Goal: Transaction & Acquisition: Purchase product/service

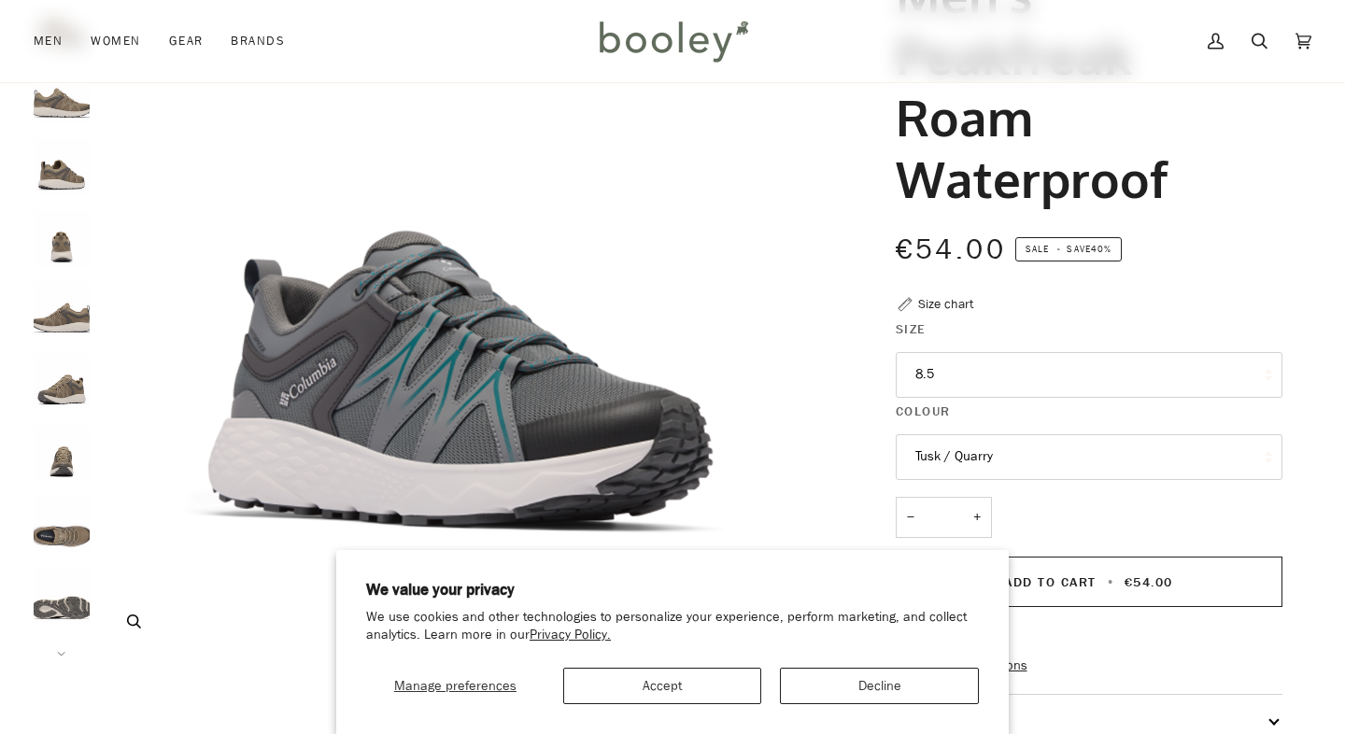
scroll to position [263, 0]
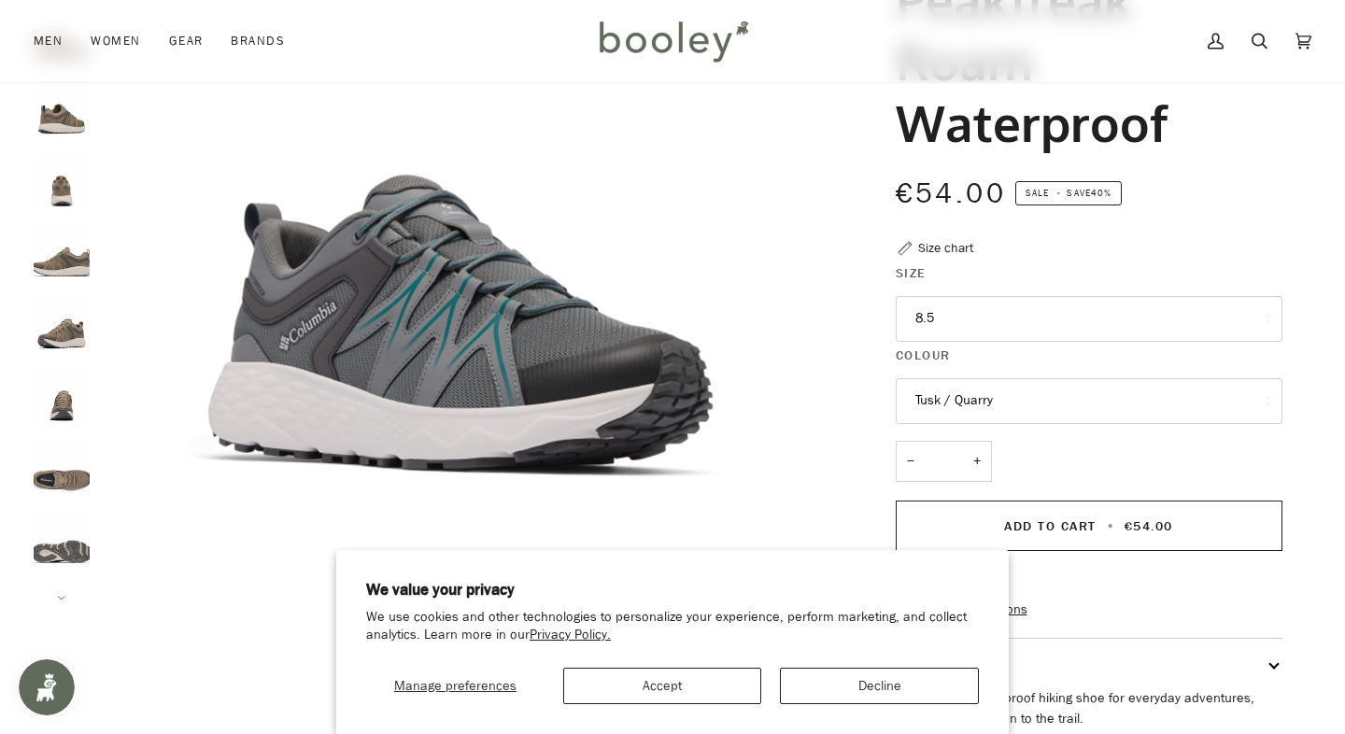
click at [959, 328] on button "8.5" at bounding box center [1088, 319] width 387 height 46
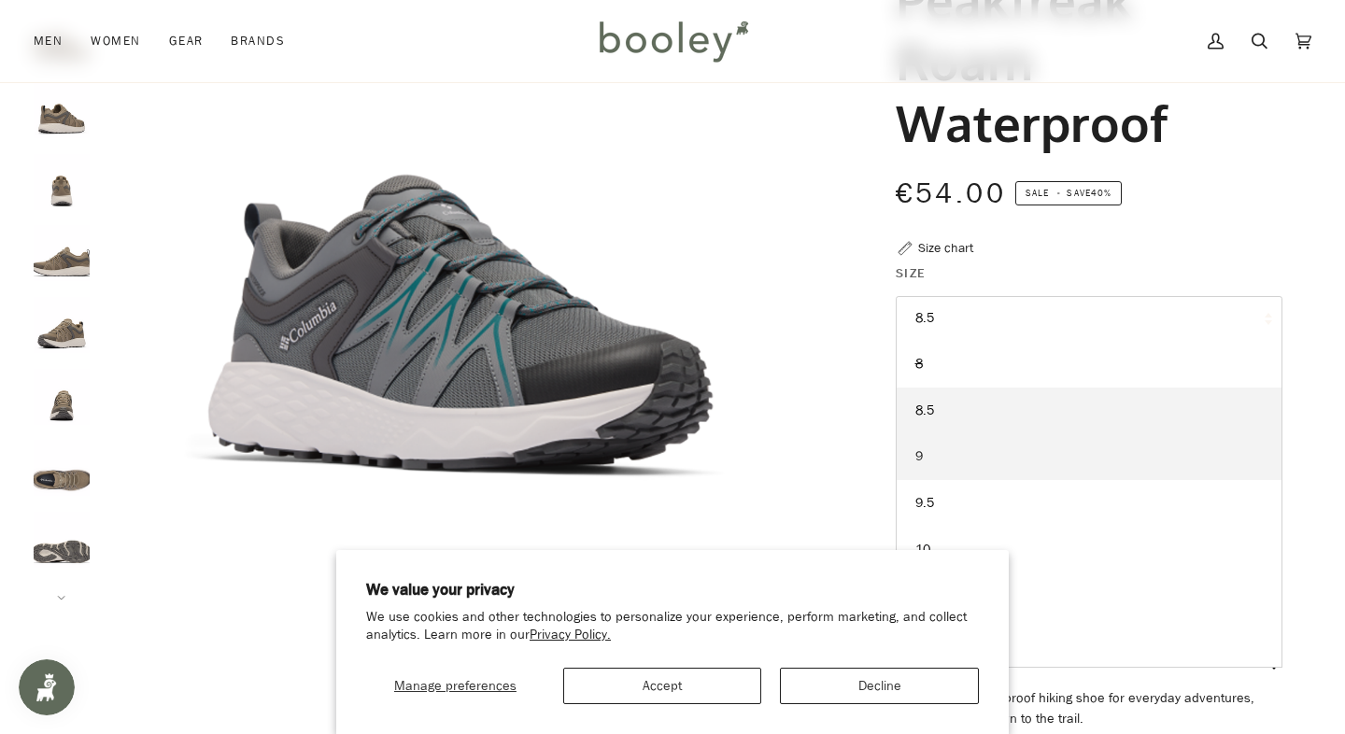
click at [941, 467] on link "9" at bounding box center [1088, 456] width 385 height 47
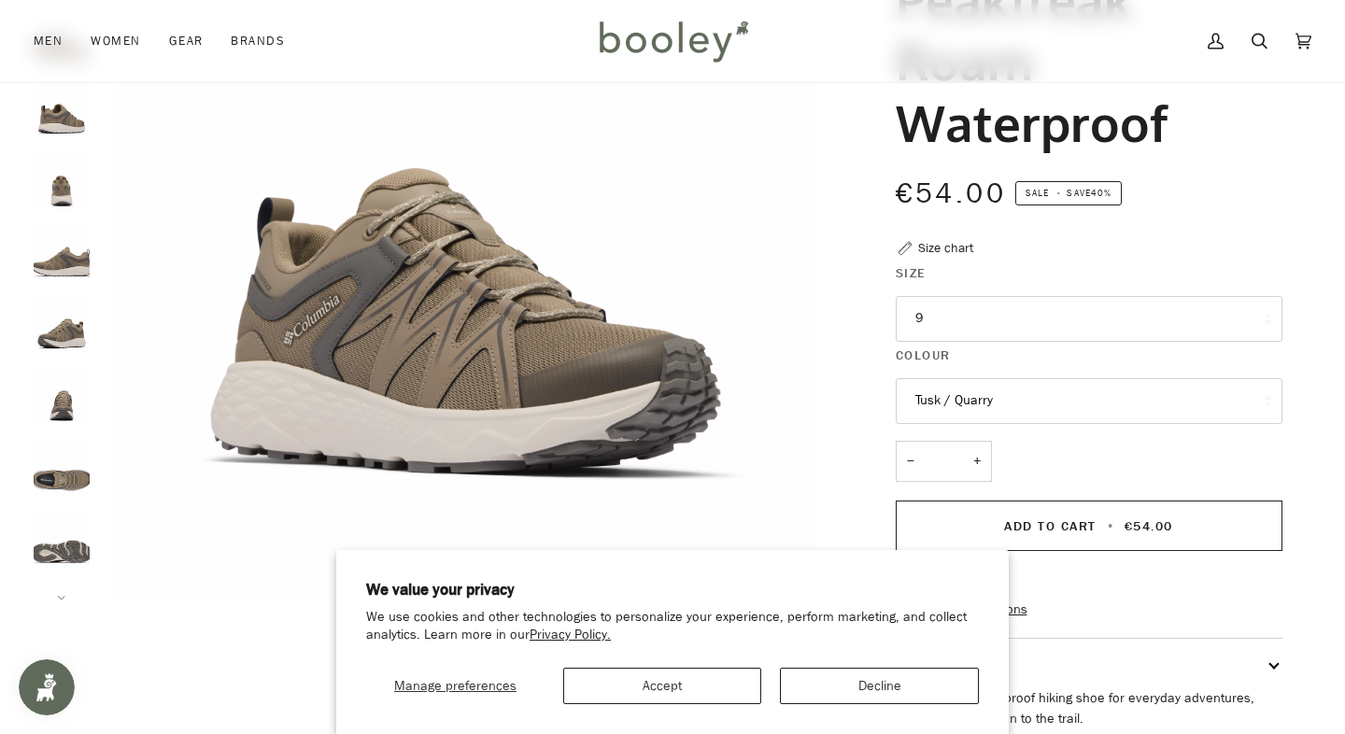
click at [940, 247] on div "Size chart" at bounding box center [945, 248] width 55 height 20
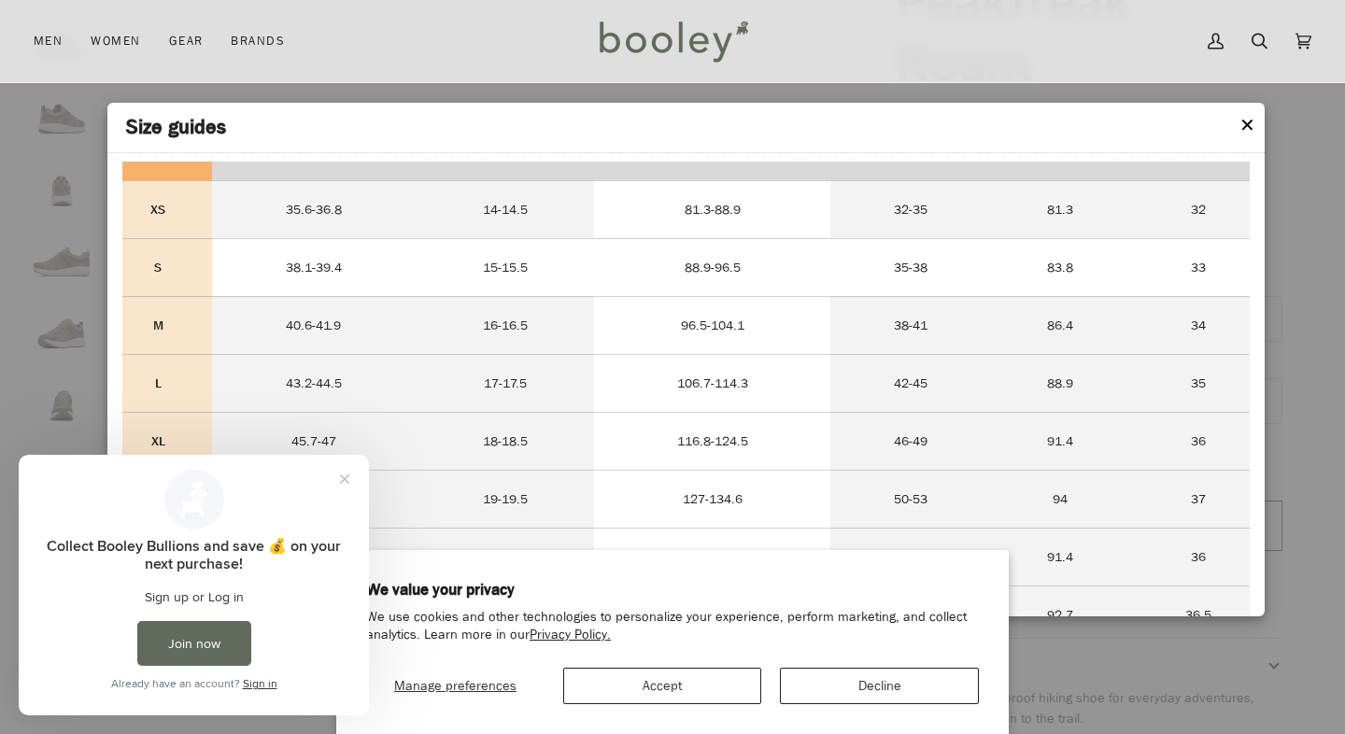
scroll to position [198, 0]
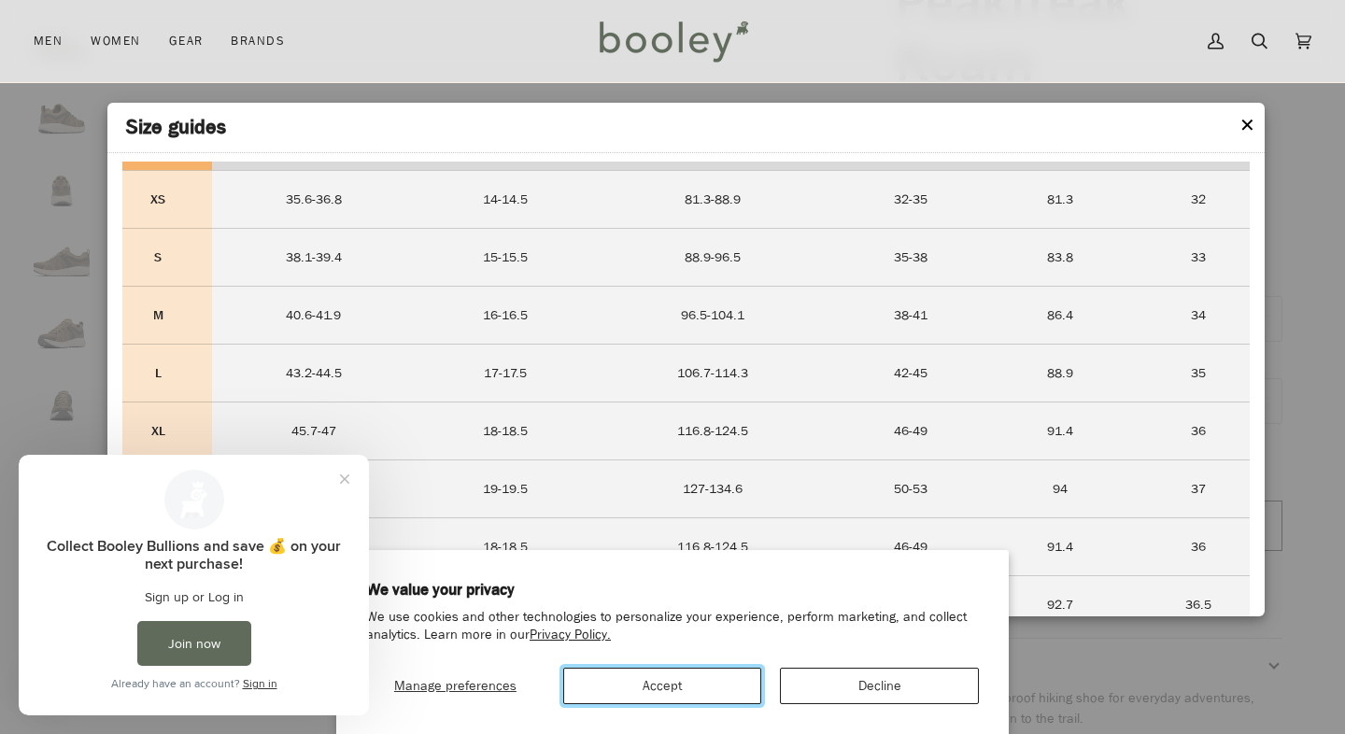
click at [674, 691] on button "Accept" at bounding box center [662, 686] width 199 height 36
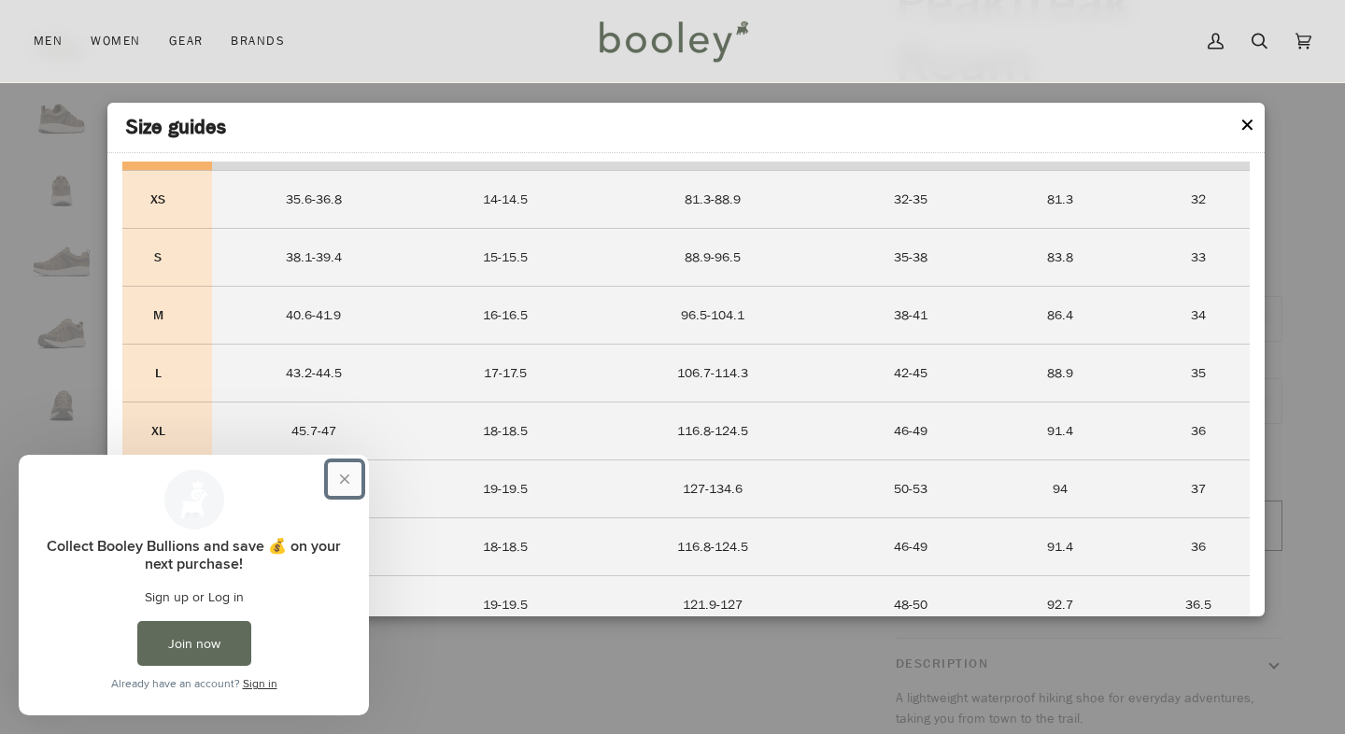
click at [346, 477] on button "Close prompt" at bounding box center [345, 479] width 34 height 34
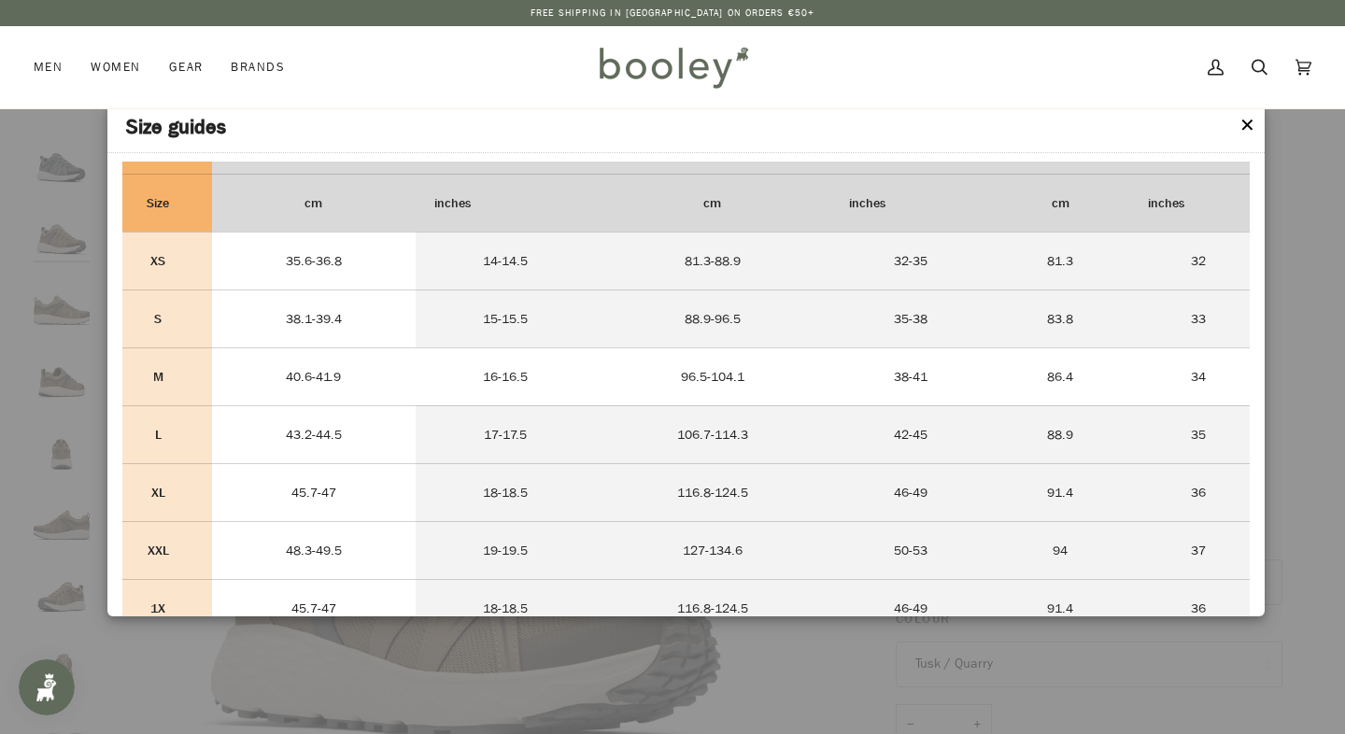
scroll to position [135, 0]
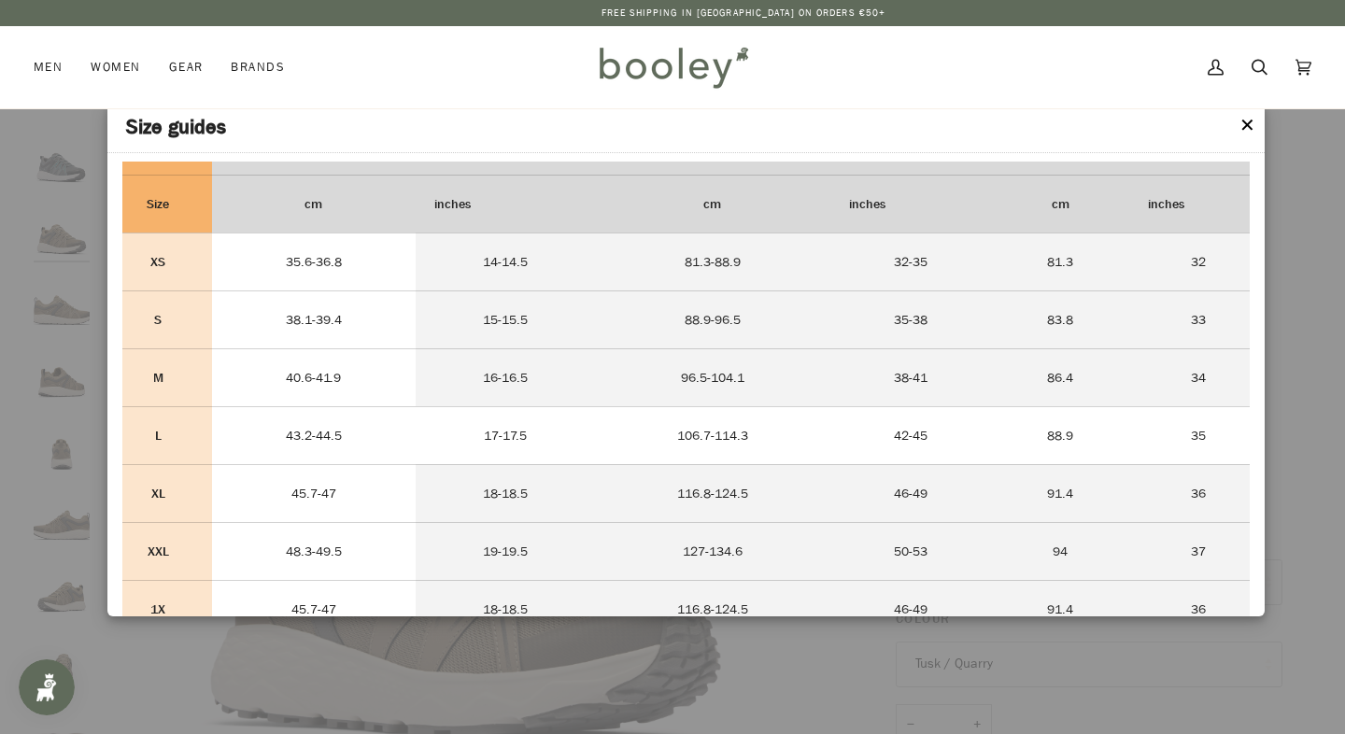
click at [326, 443] on td "43.2-44.5" at bounding box center [314, 435] width 204 height 58
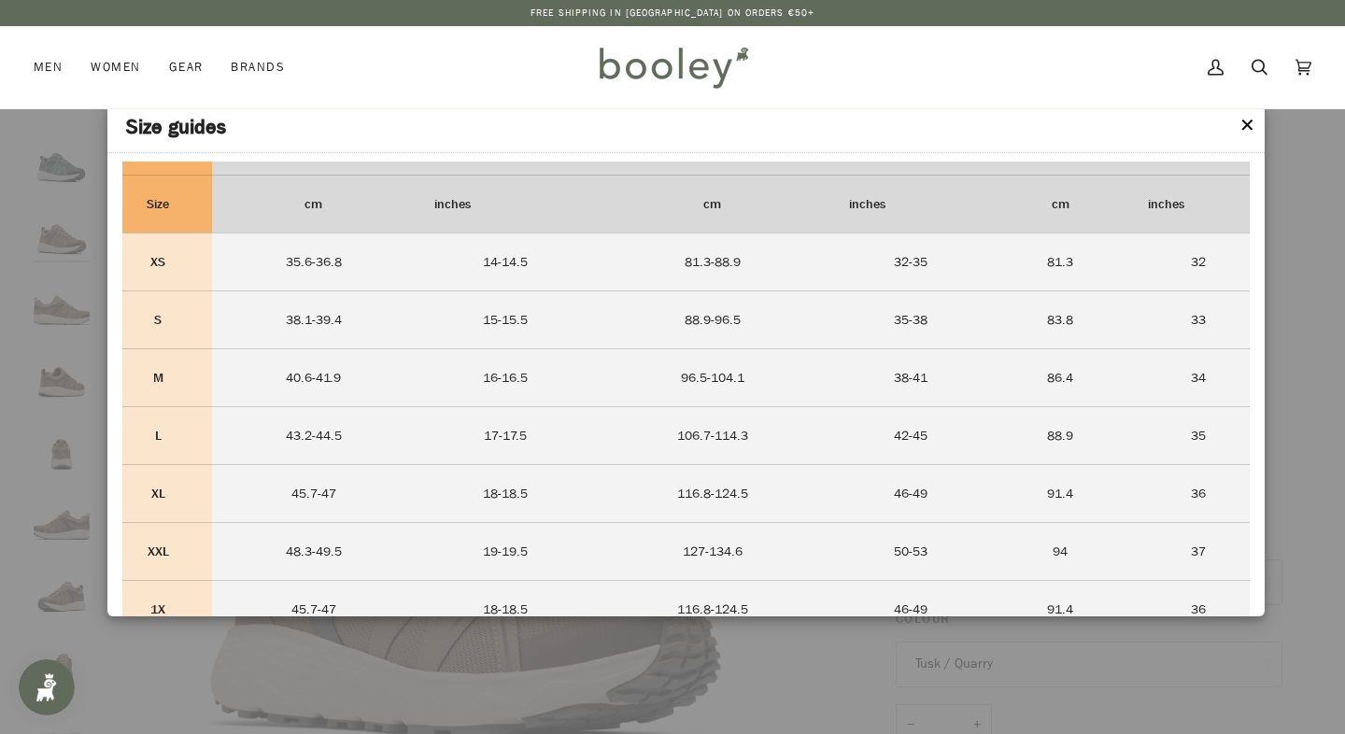
click at [1250, 131] on button "✕" at bounding box center [1247, 126] width 16 height 28
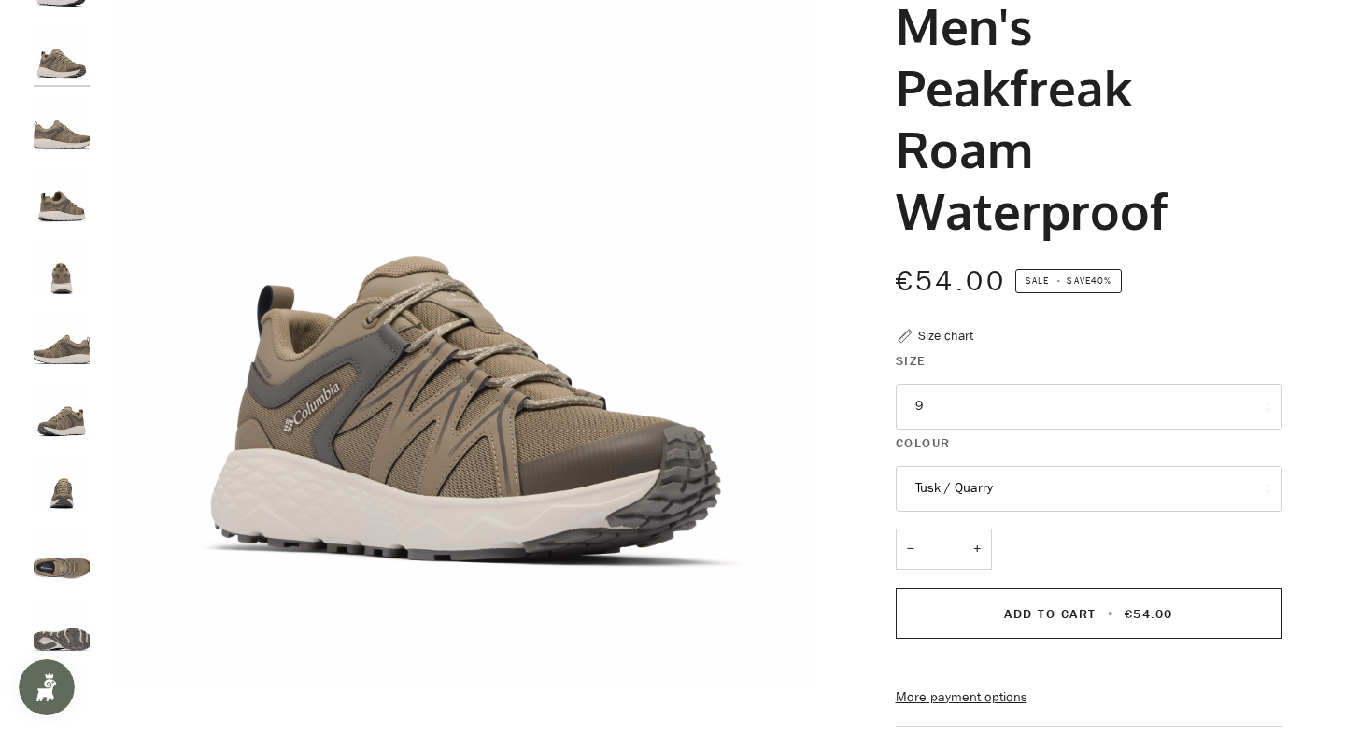
scroll to position [233, 0]
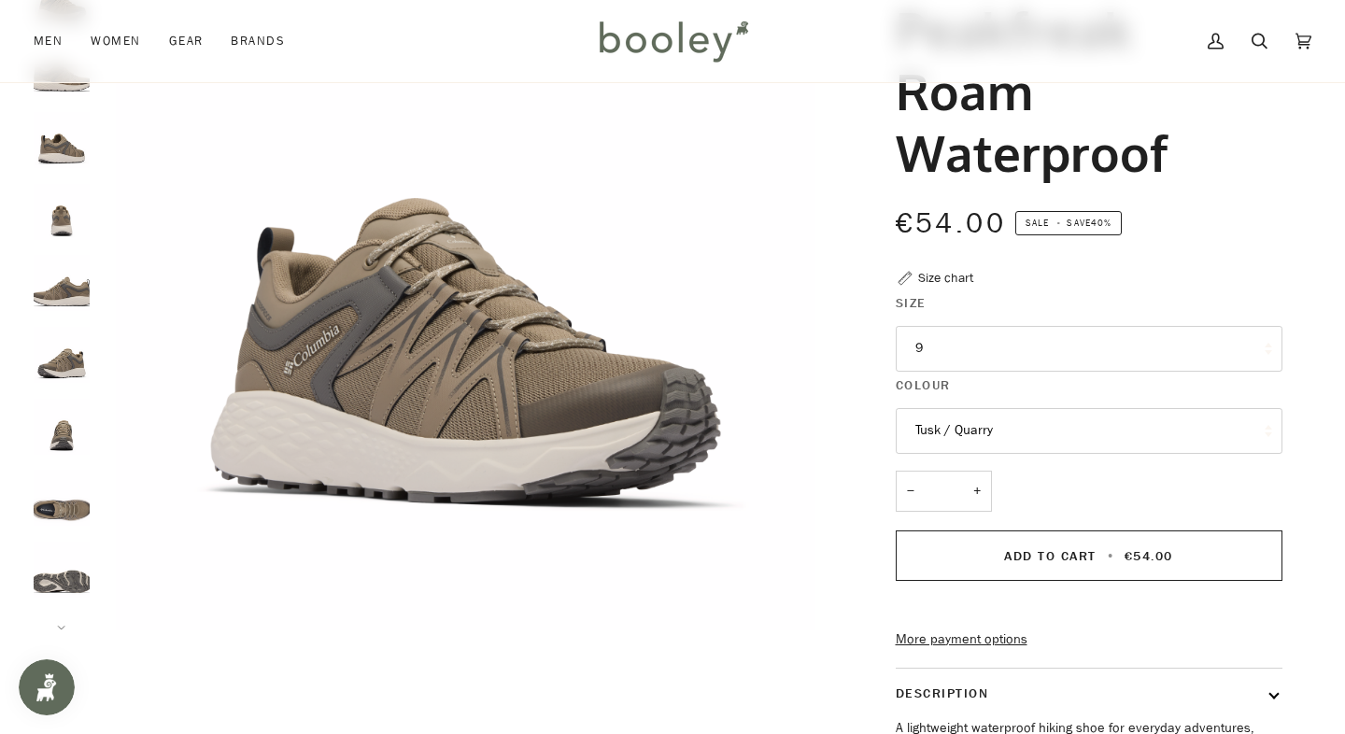
click at [965, 436] on button "Tusk / Quarry" at bounding box center [1088, 431] width 387 height 46
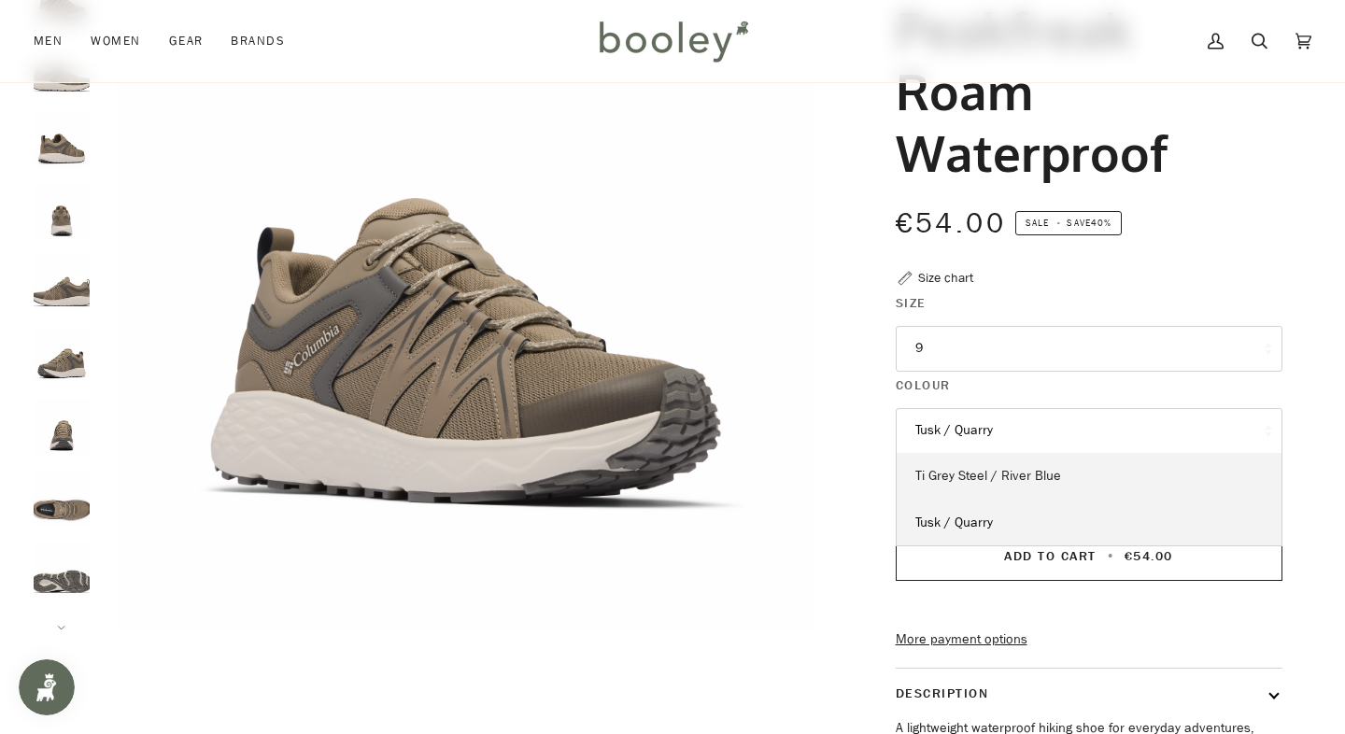
click at [968, 467] on span "Ti Grey Steel / River Blue" at bounding box center [988, 476] width 146 height 18
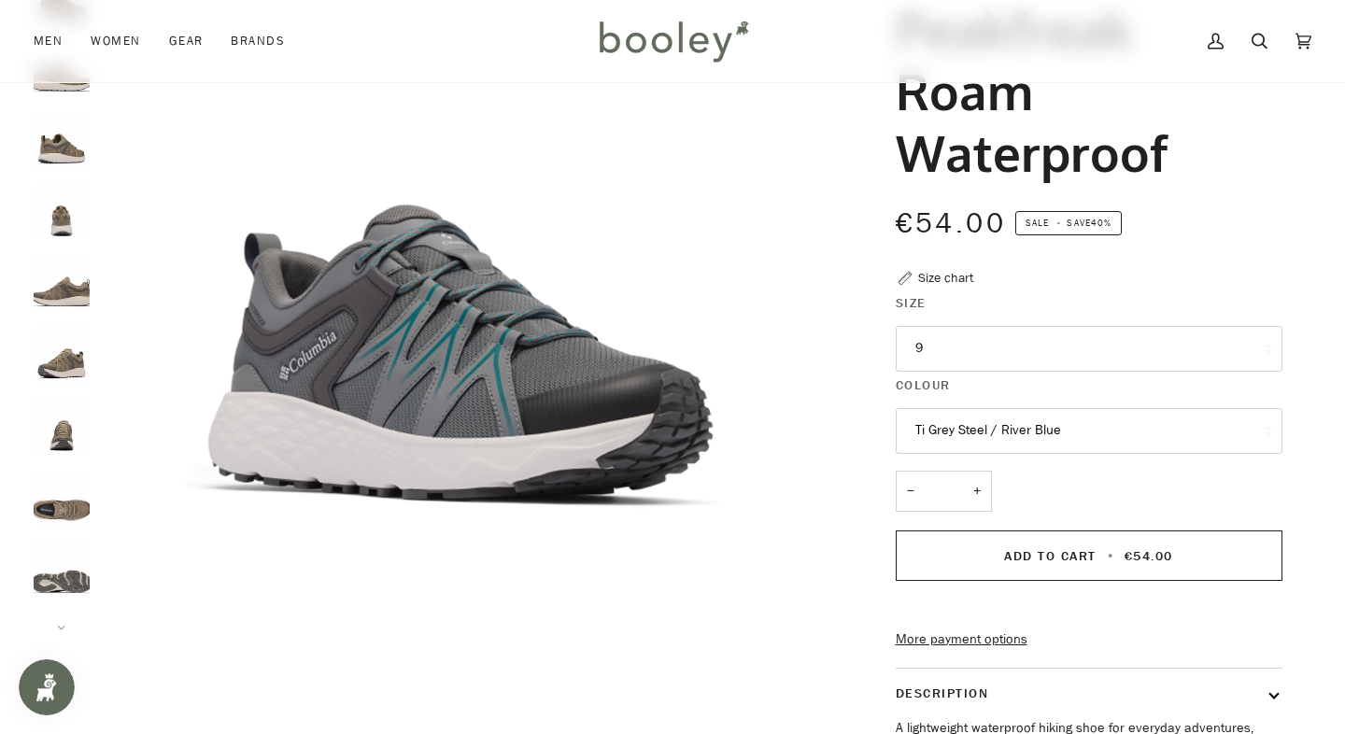
click at [997, 441] on button "Ti Grey Steel / River Blue" at bounding box center [1088, 431] width 387 height 46
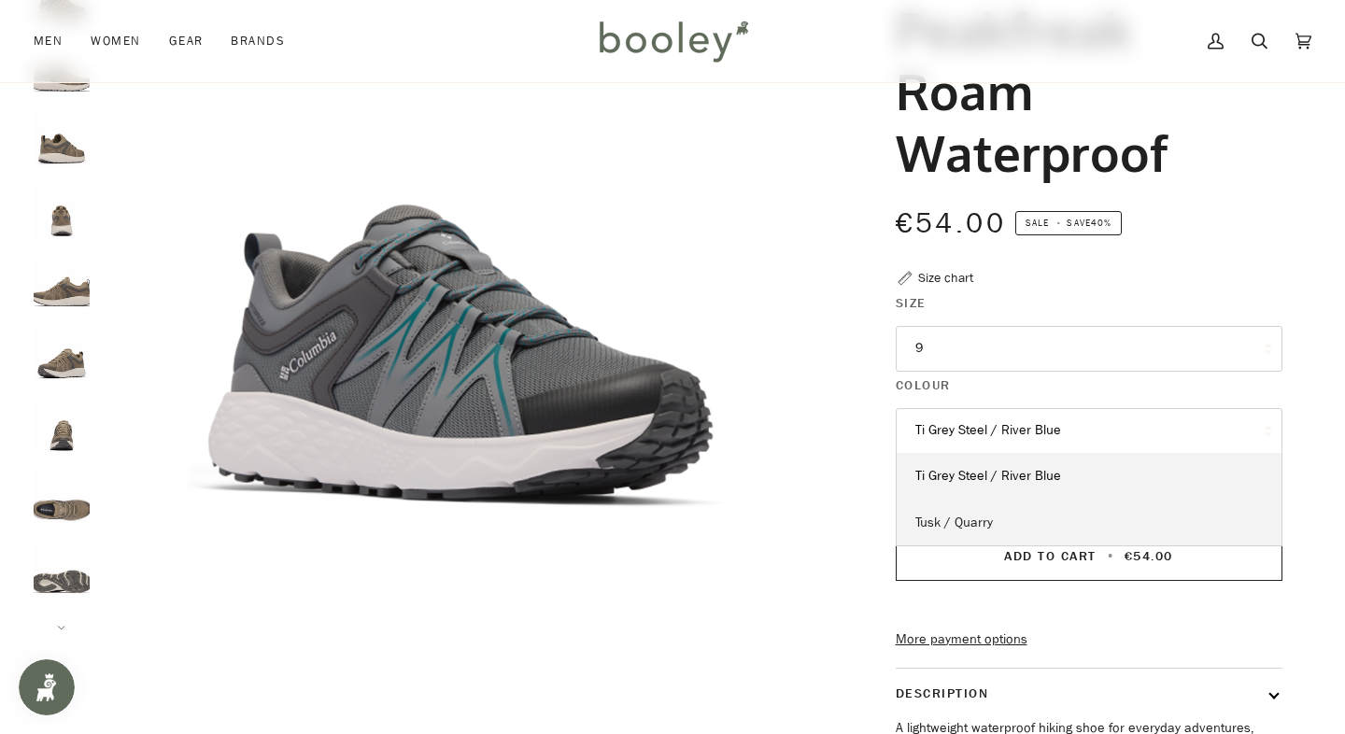
click at [999, 513] on link "Tusk / Quarry" at bounding box center [1088, 523] width 385 height 47
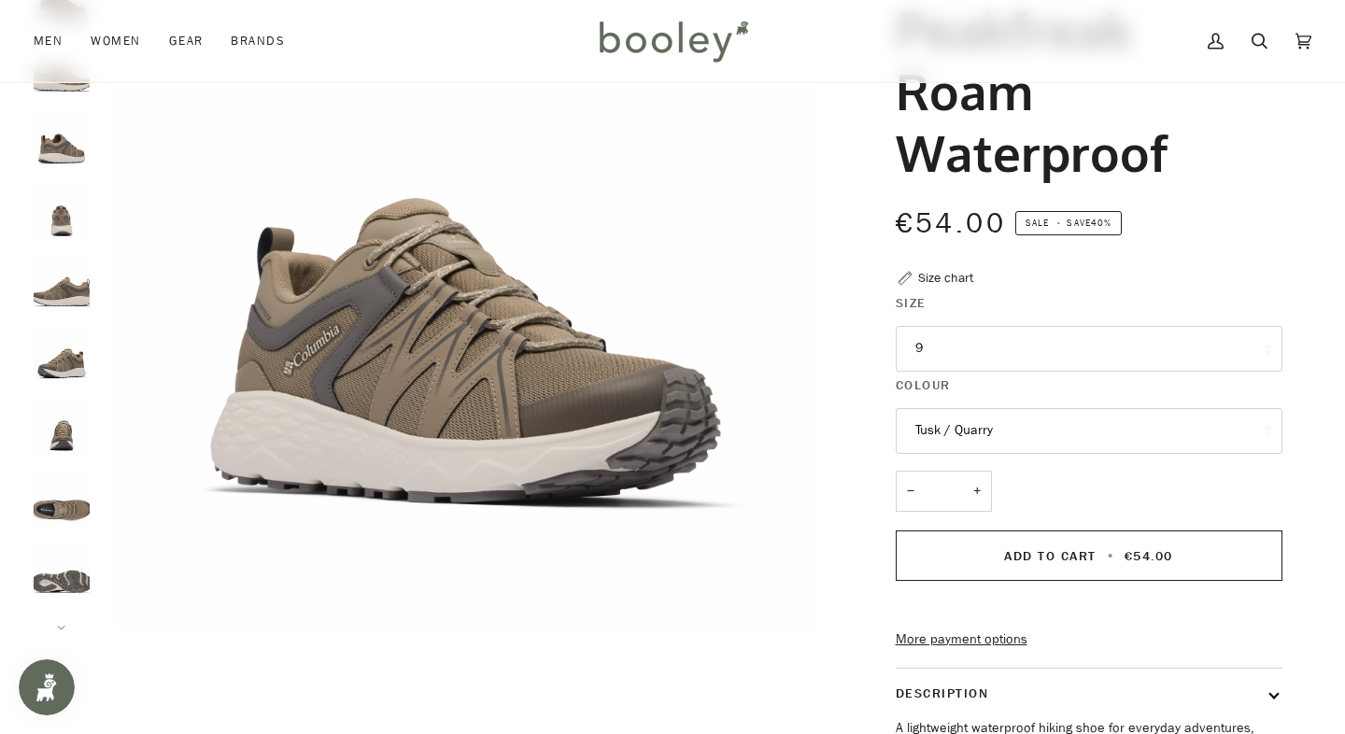
click at [59, 299] on img "Columbia Men's Peakfreak Roam Waterproof Tusk / Quarry - Booley Galway" at bounding box center [62, 283] width 56 height 56
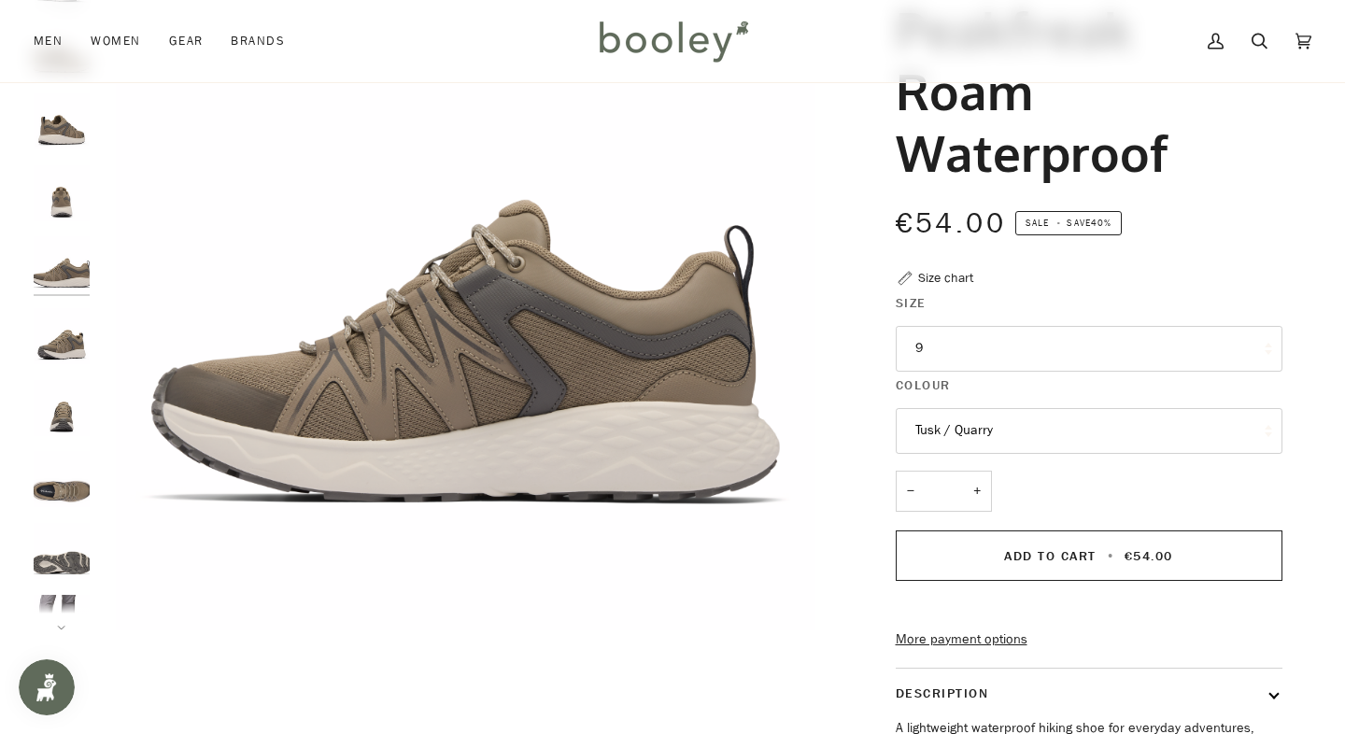
click at [58, 337] on img "Columbia Men's Peakfreak Roam Waterproof Tusk / Quarry - Booley Galway" at bounding box center [62, 336] width 56 height 56
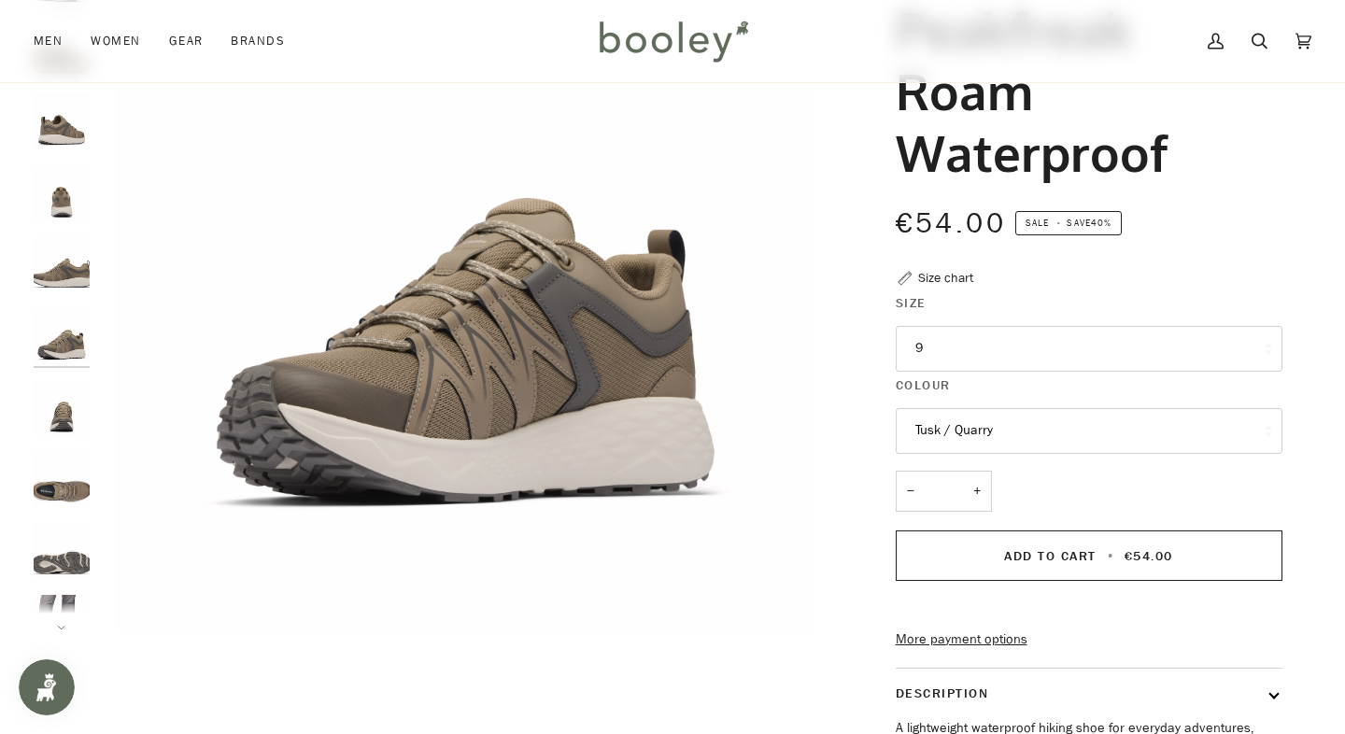
scroll to position [54, 0]
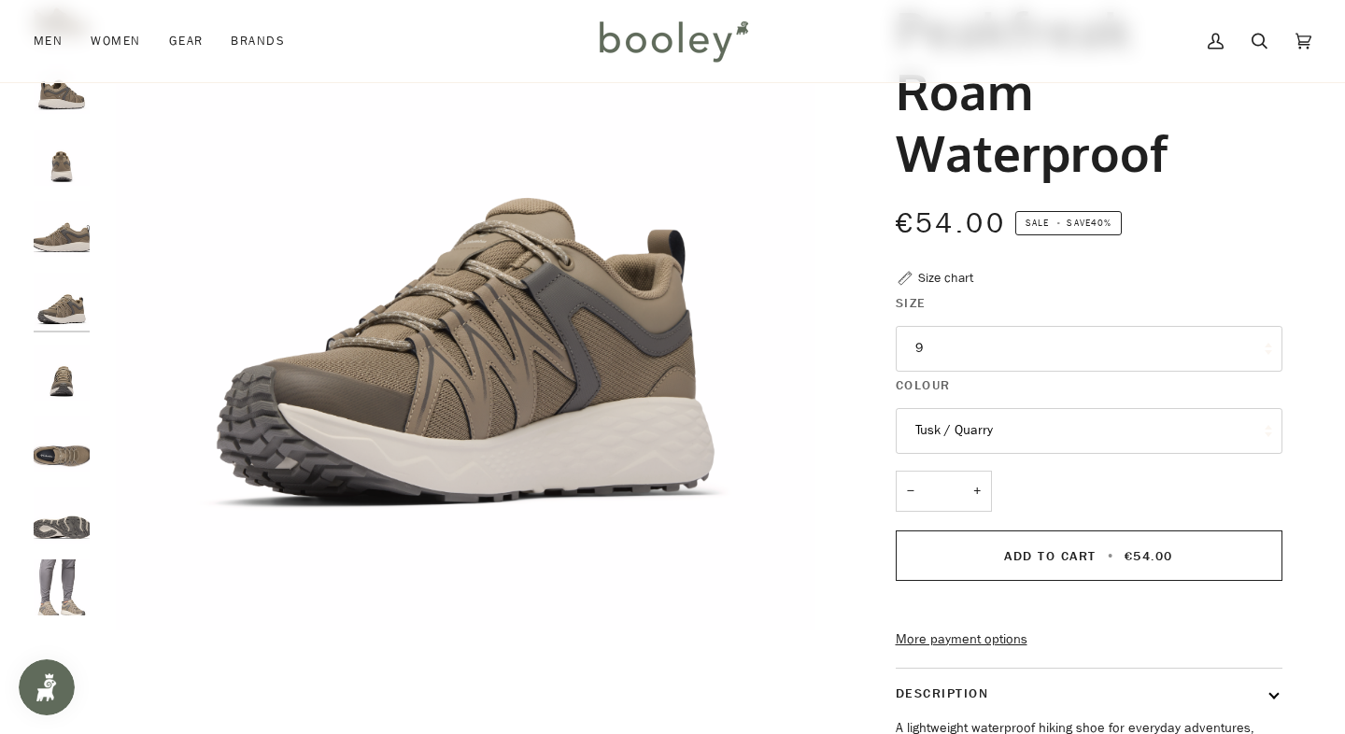
click at [56, 389] on img "Columbia Men's Peakfreak Roam Waterproof Tusk / Quarry - Booley Galway" at bounding box center [62, 373] width 56 height 56
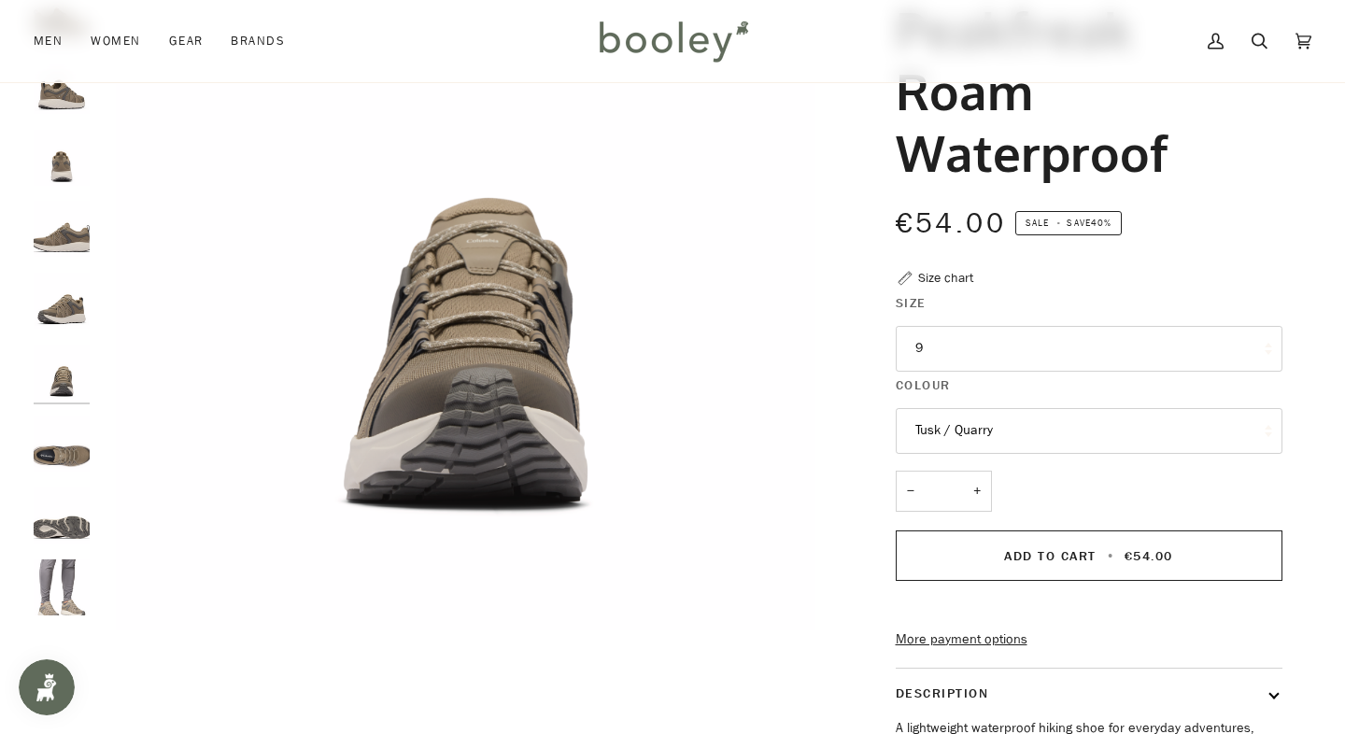
click at [46, 461] on img "Columbia Men's Peakfreak Roam Waterproof Tusk / Quarry - Booley Galway" at bounding box center [62, 444] width 56 height 56
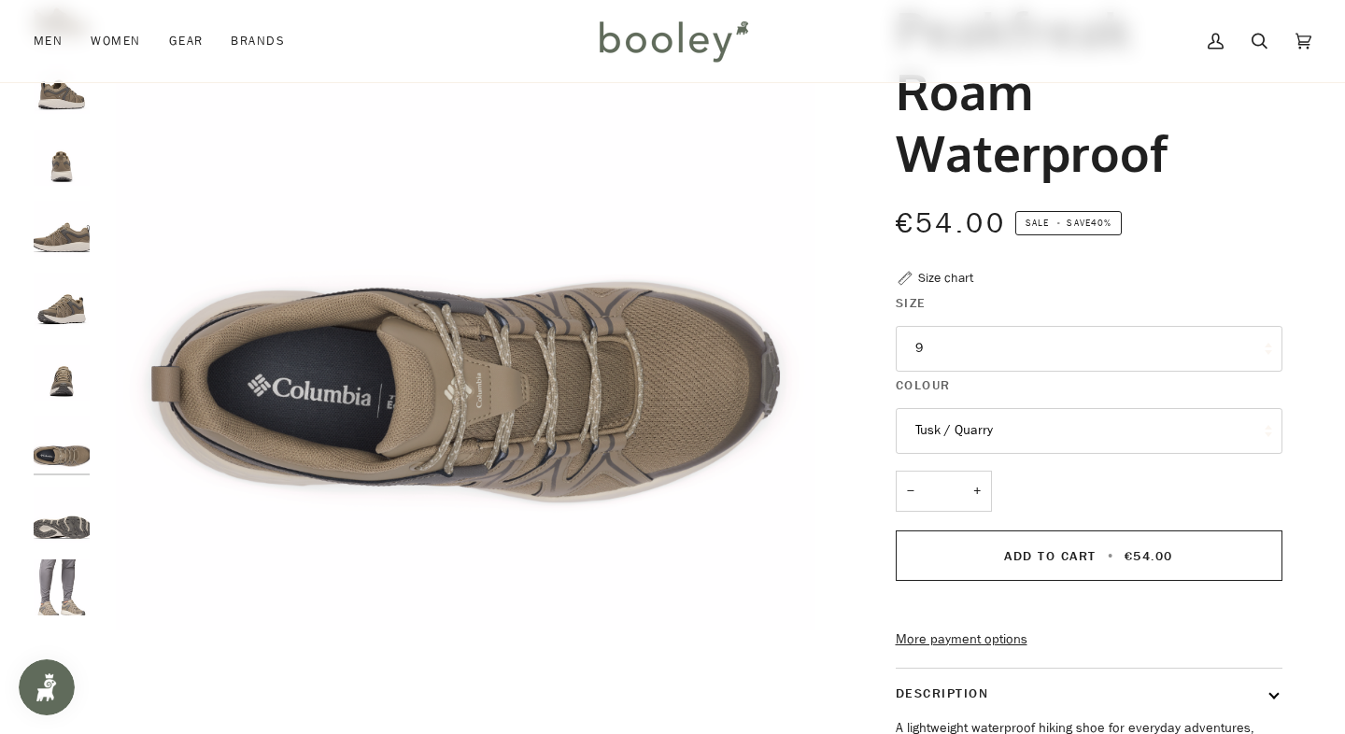
click at [52, 512] on img "Columbia Men's Peakfreak Roam Waterproof Tusk / Quarry - Booley Galway" at bounding box center [62, 515] width 56 height 56
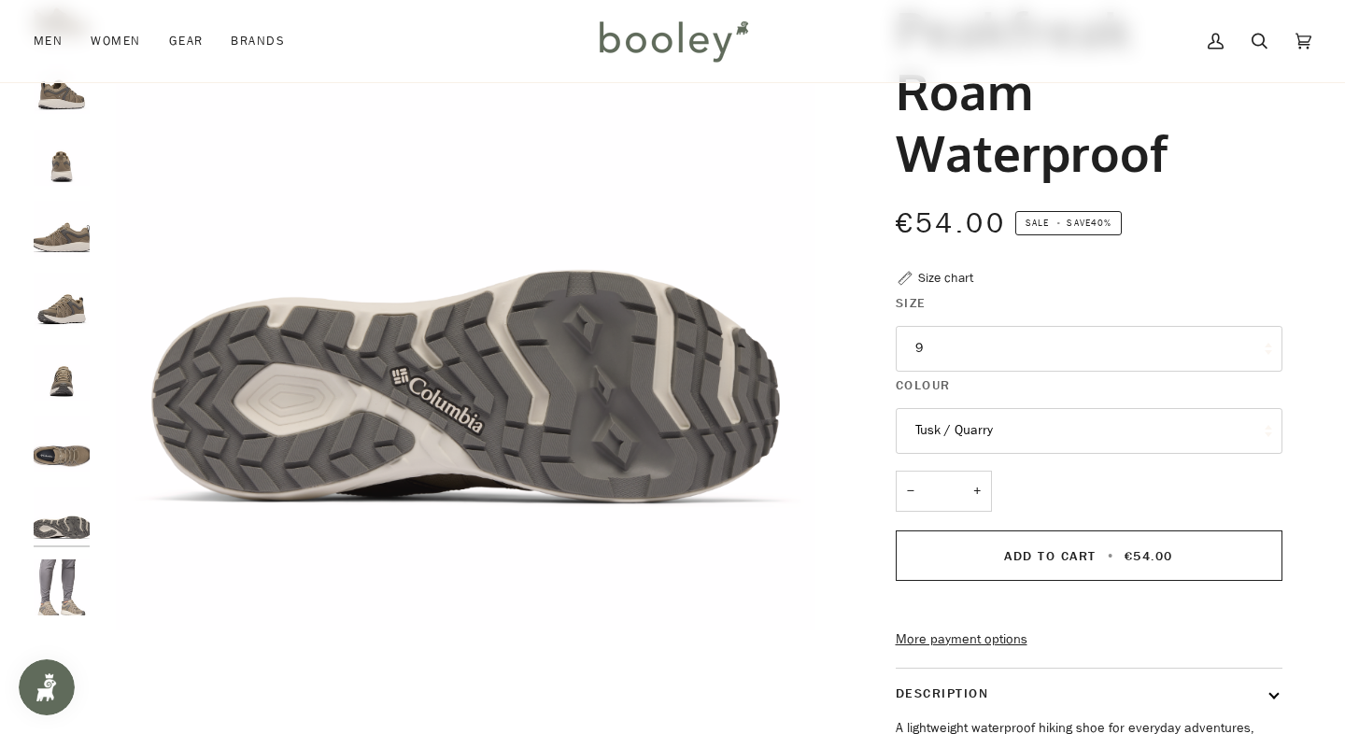
click at [65, 230] on img "Columbia Men's Peakfreak Roam Waterproof Tusk / Quarry - Booley Galway" at bounding box center [62, 229] width 56 height 56
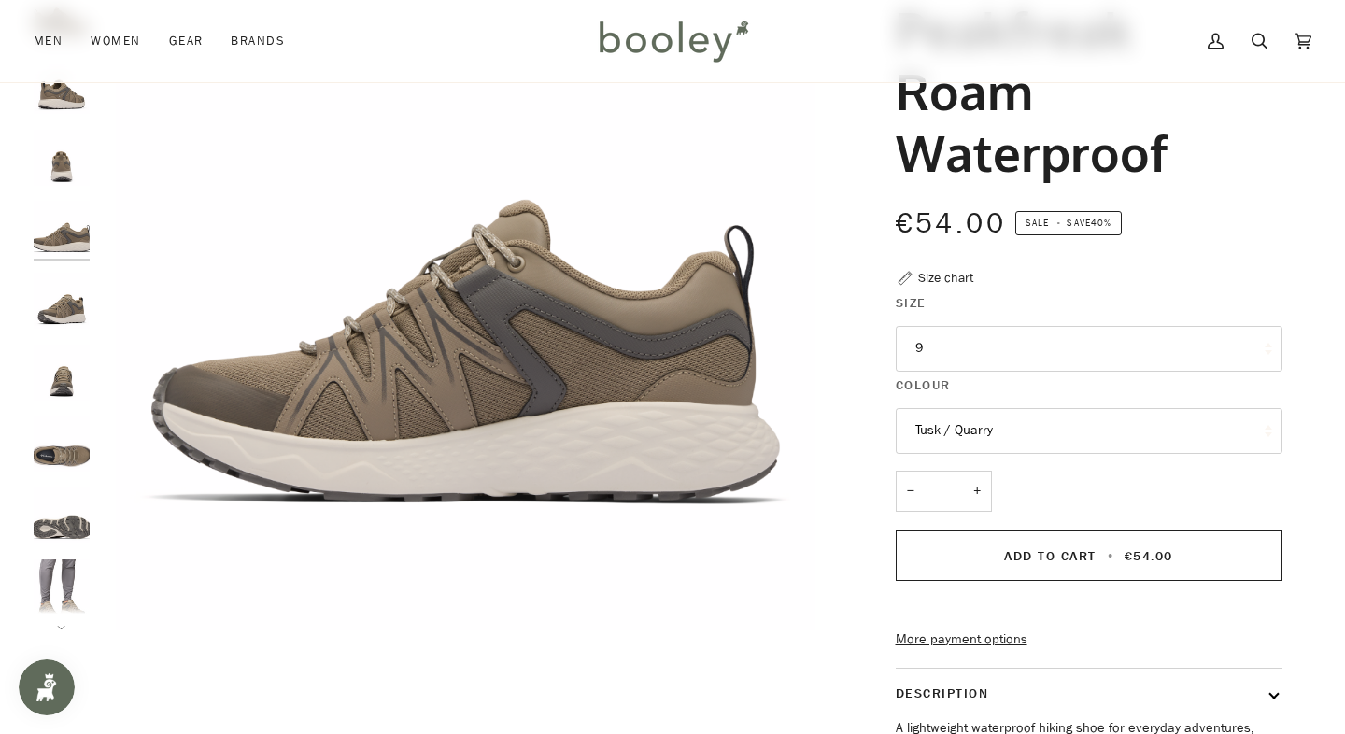
scroll to position [19, 0]
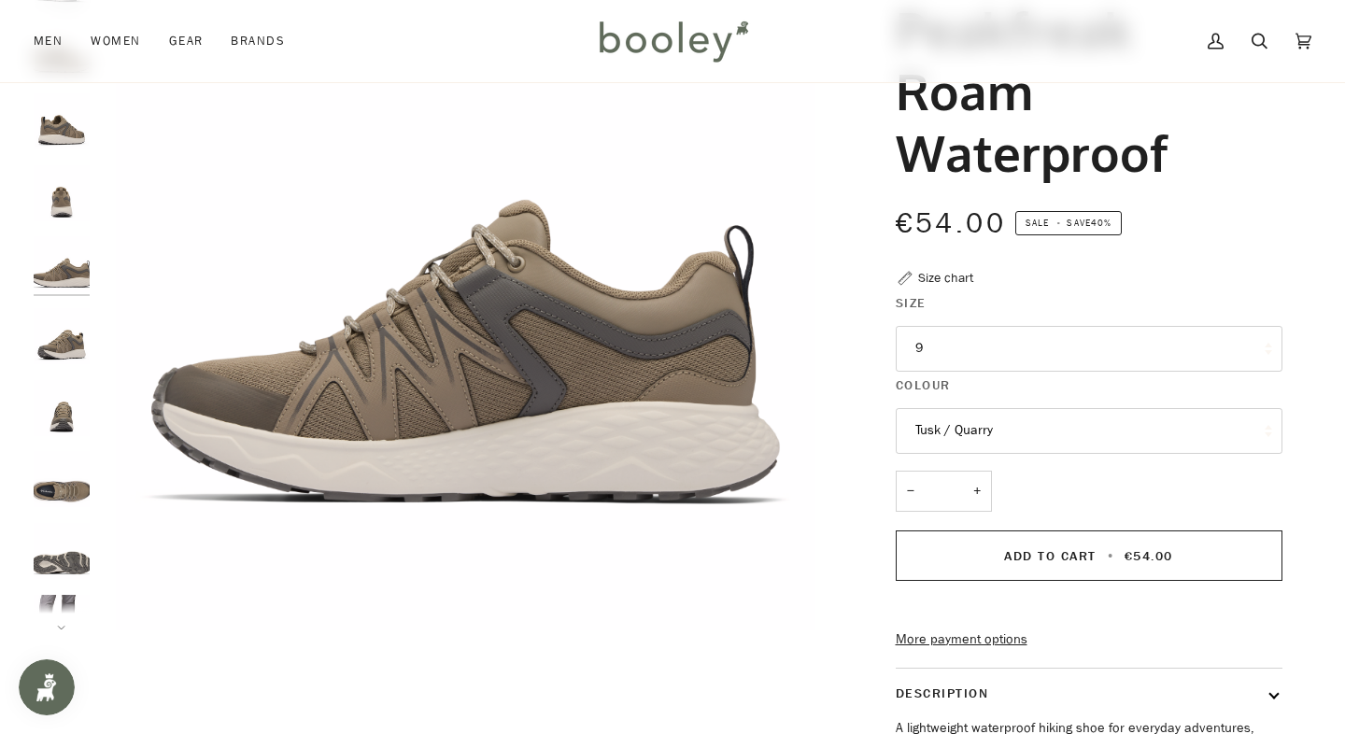
click at [56, 144] on img "Columbia Men's Peakfreak Roam Waterproof Tusk / Quarry - Booley Galway" at bounding box center [62, 121] width 56 height 56
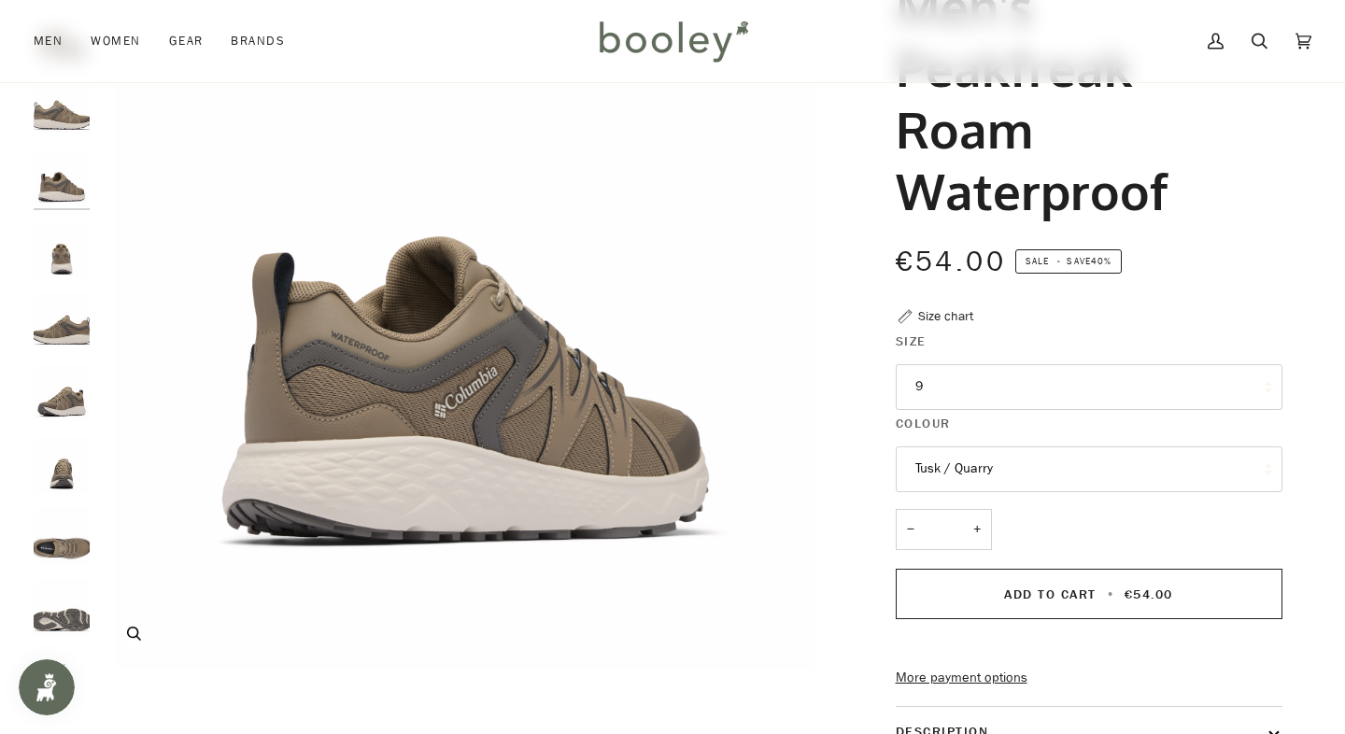
scroll to position [204, 0]
